Goal: Communication & Community: Answer question/provide support

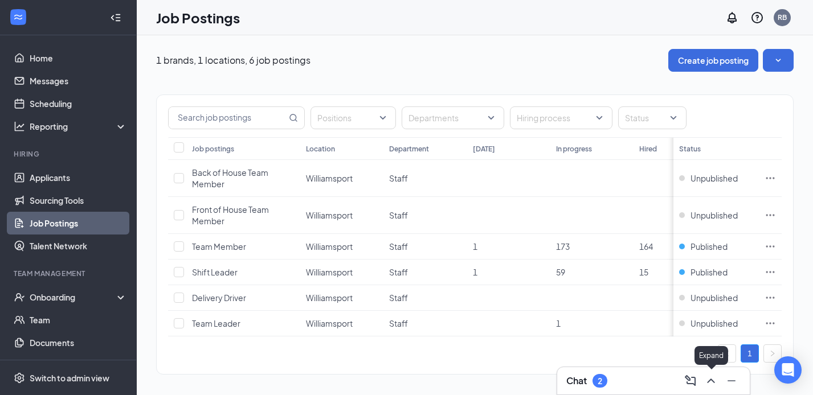
click at [708, 380] on icon "ChevronUp" at bounding box center [711, 381] width 14 height 14
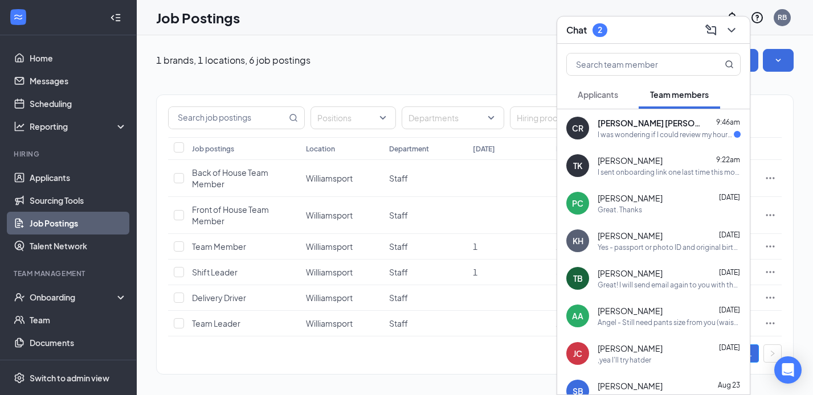
click at [597, 96] on span "Applicants" at bounding box center [598, 94] width 40 height 10
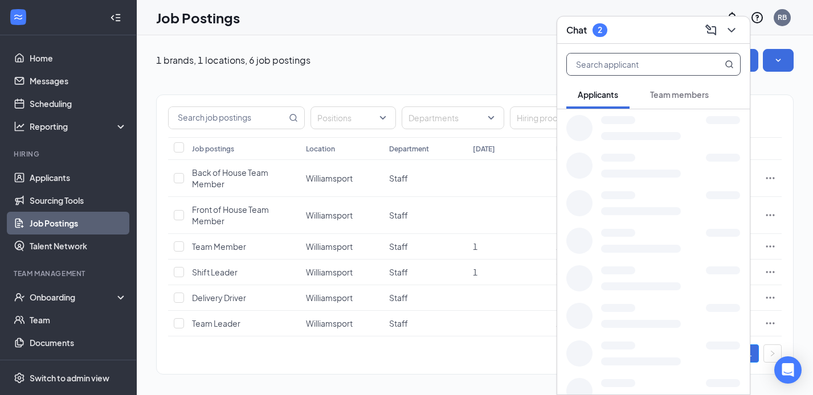
click at [614, 65] on input "text" at bounding box center [634, 65] width 135 height 22
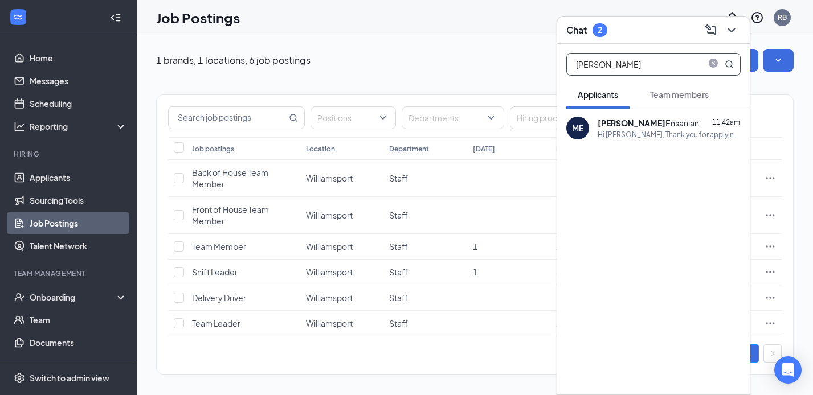
type input "[PERSON_NAME]"
click at [632, 132] on div "Hi [PERSON_NAME], Thank you for applying to the Team Member position at [DEMOGR…" at bounding box center [669, 135] width 143 height 10
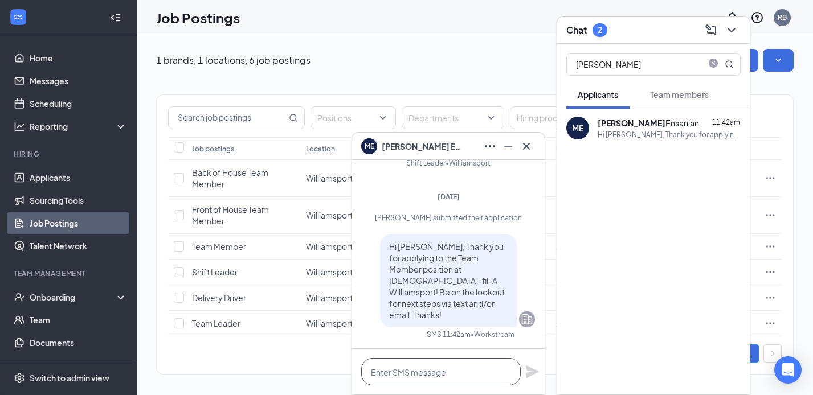
click at [436, 372] on textarea at bounding box center [441, 371] width 160 height 27
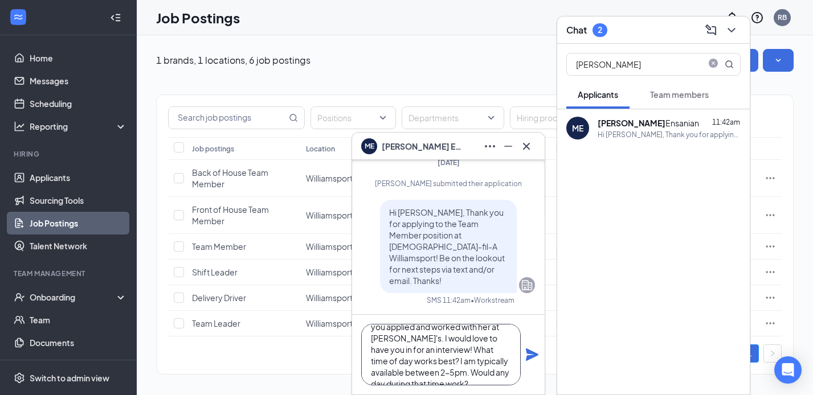
scroll to position [35, 0]
type textarea "Hi [PERSON_NAME]! [PERSON_NAME] just mentioned that you applied and worked with…"
click at [533, 356] on icon "Plane" at bounding box center [532, 355] width 13 height 13
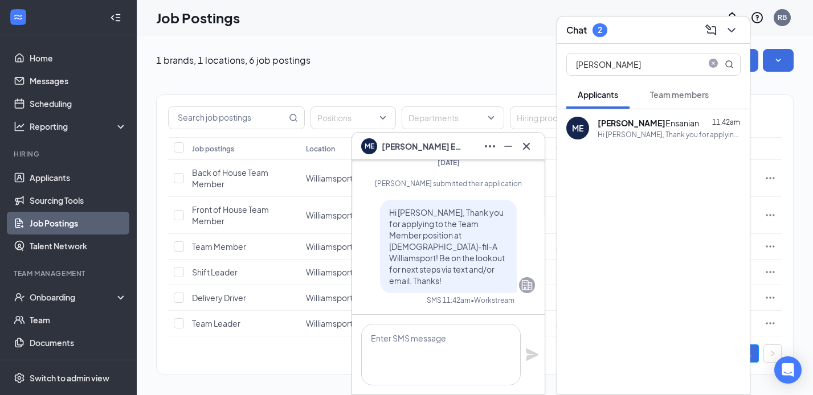
scroll to position [0, 0]
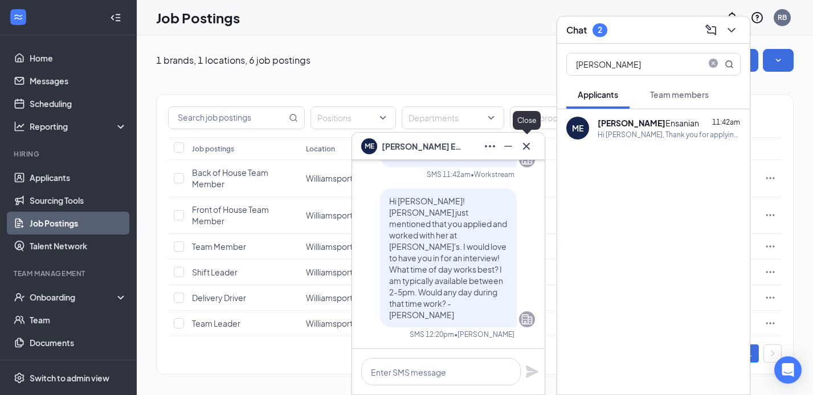
click at [527, 147] on icon "Cross" at bounding box center [526, 145] width 7 height 7
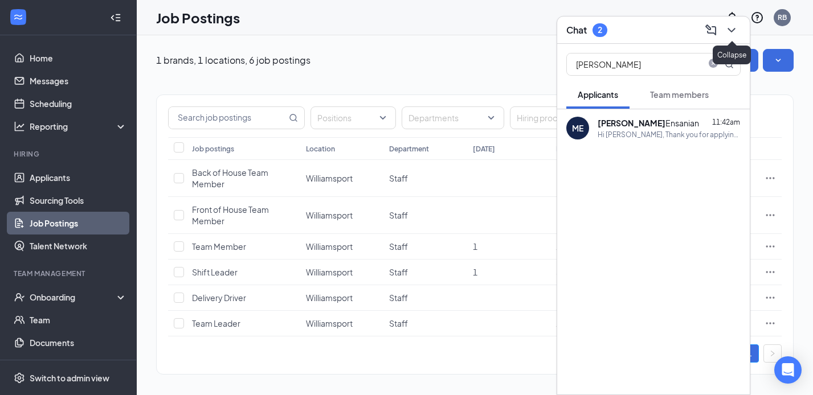
click at [734, 30] on icon "ChevronDown" at bounding box center [732, 30] width 14 height 14
